Goal: Task Accomplishment & Management: Use online tool/utility

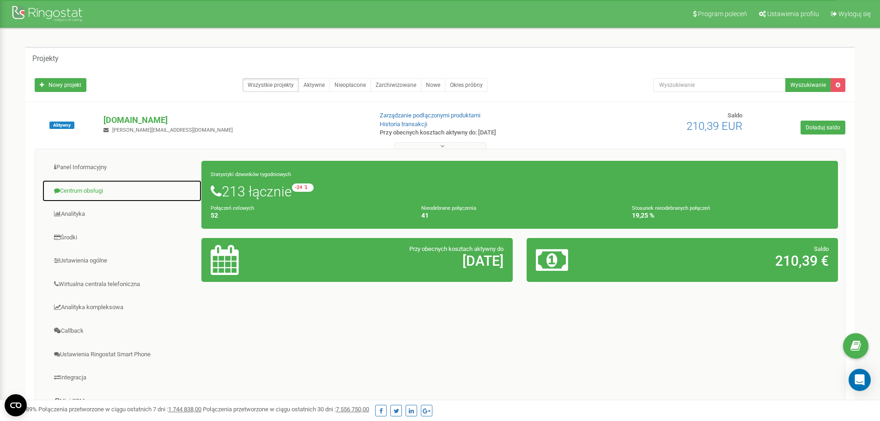
click at [75, 192] on link "Centrum obsługi" at bounding box center [122, 191] width 160 height 23
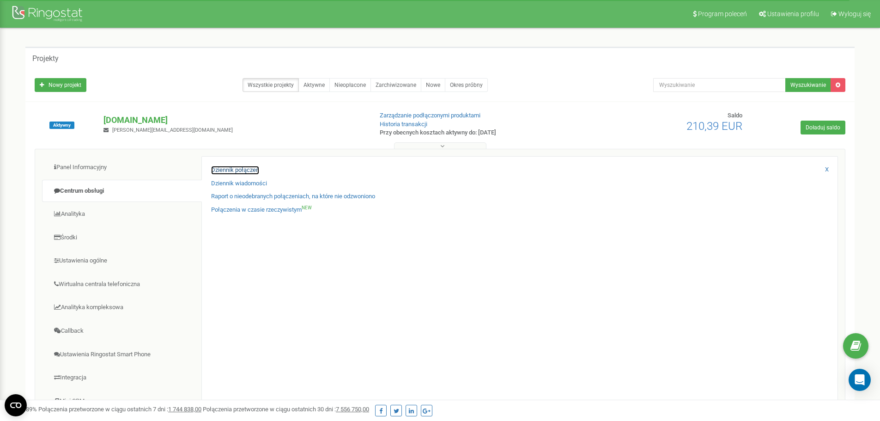
click at [250, 173] on link "Dziennik połączeń" at bounding box center [235, 170] width 48 height 9
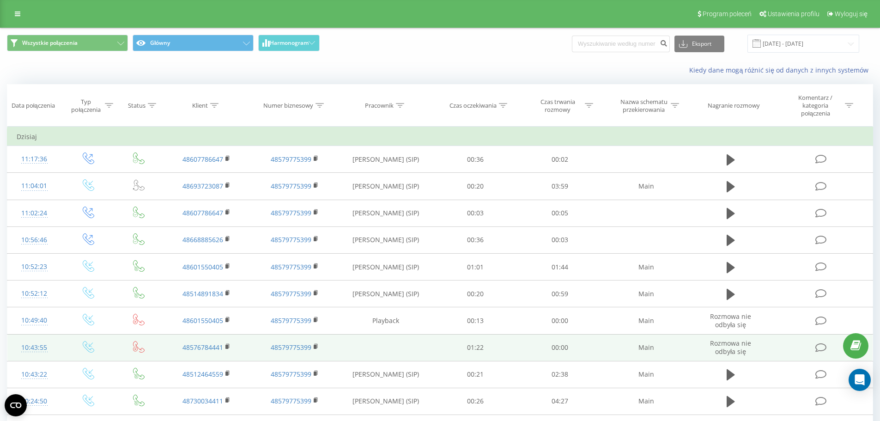
click at [770, 345] on td "Rozmowa nie odbyła się" at bounding box center [730, 347] width 81 height 27
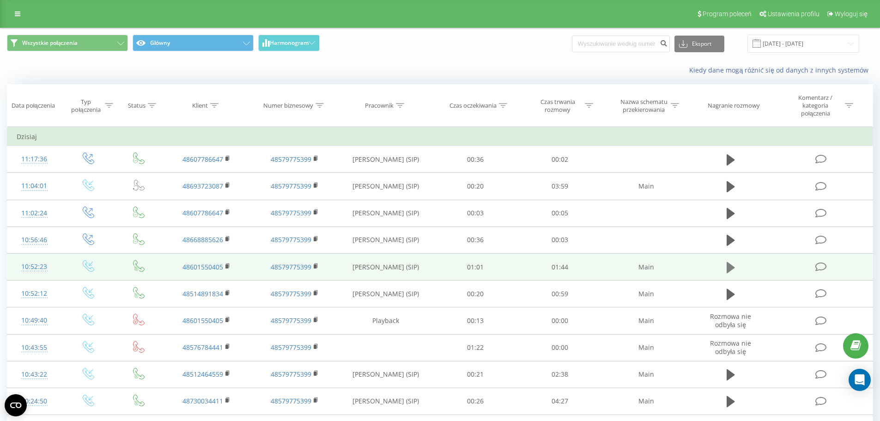
click at [728, 266] on icon at bounding box center [731, 267] width 8 height 11
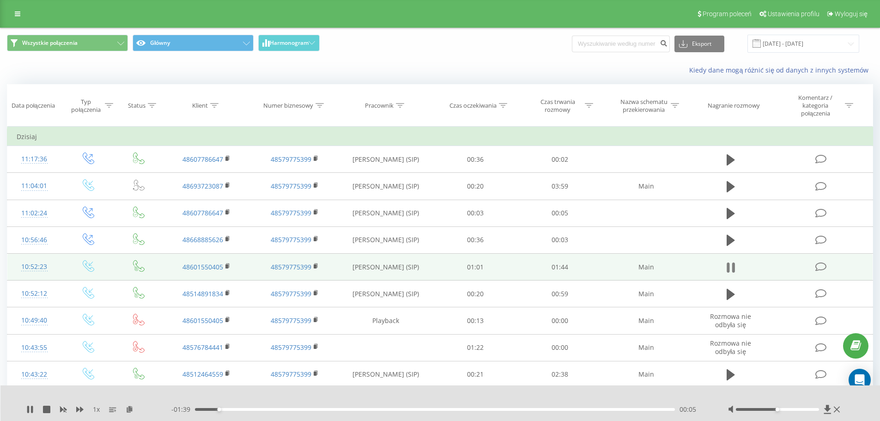
click at [727, 267] on icon at bounding box center [731, 267] width 8 height 13
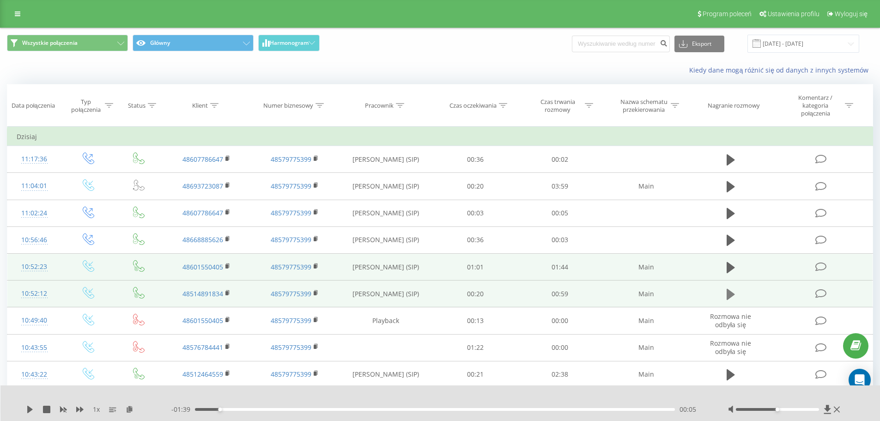
click at [733, 291] on icon at bounding box center [731, 294] width 8 height 13
click at [285, 409] on div "00:11" at bounding box center [435, 409] width 481 height 3
click at [350, 409] on div "00:19" at bounding box center [435, 409] width 481 height 3
click at [735, 294] on icon at bounding box center [733, 294] width 3 height 10
